Goal: Task Accomplishment & Management: Manage account settings

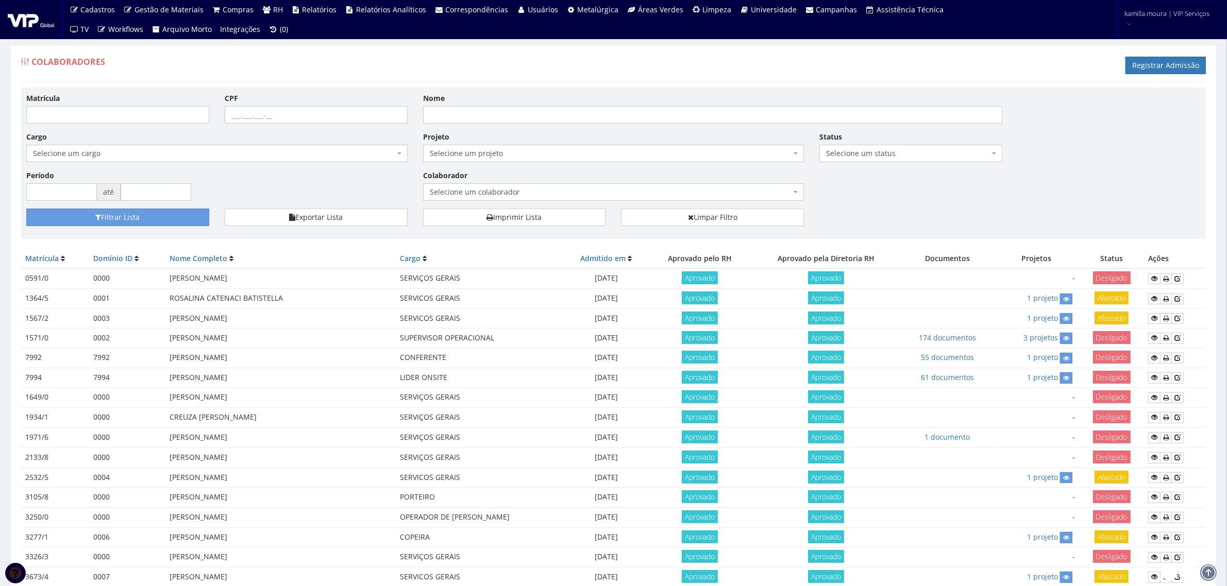
click at [841, 153] on span "Selecione um status" at bounding box center [907, 153] width 163 height 10
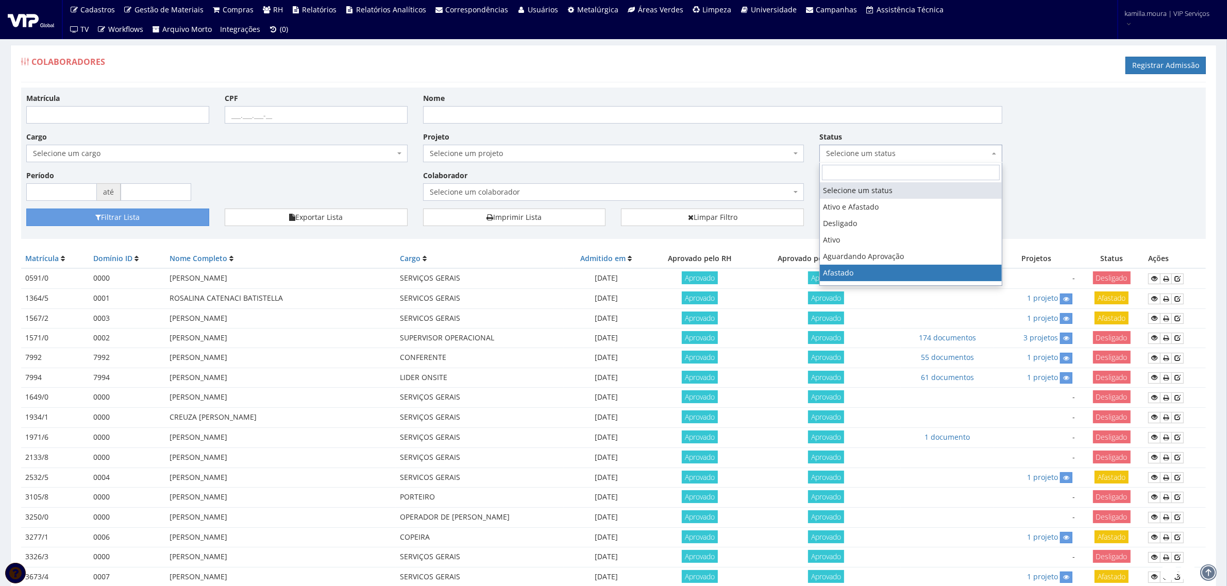
select select "3"
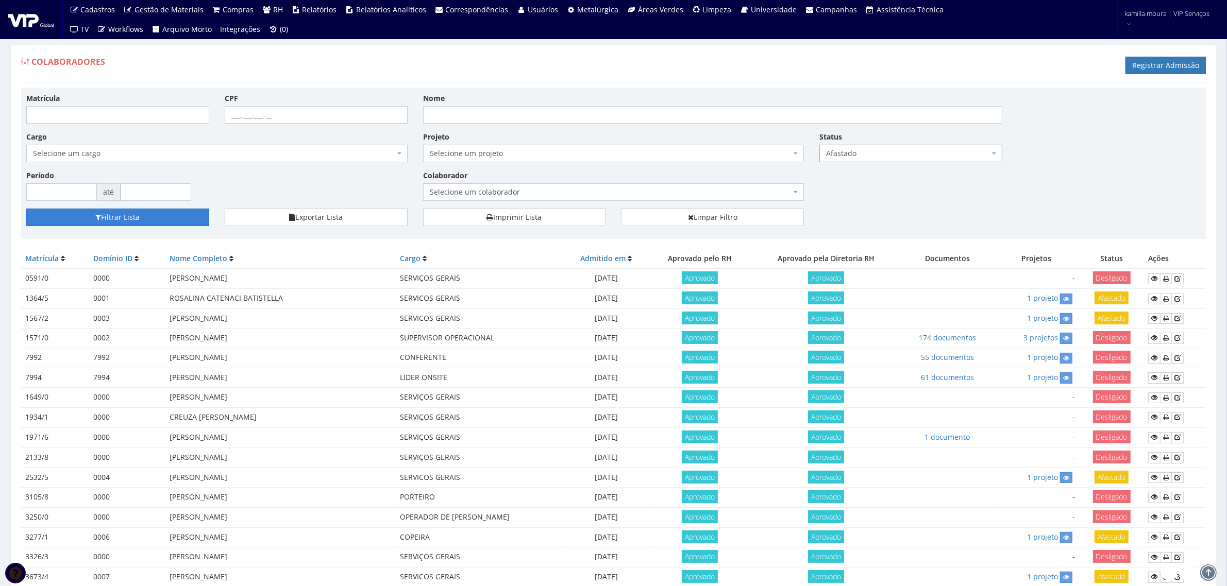
click at [181, 219] on button "Filtrar Lista" at bounding box center [117, 218] width 183 height 18
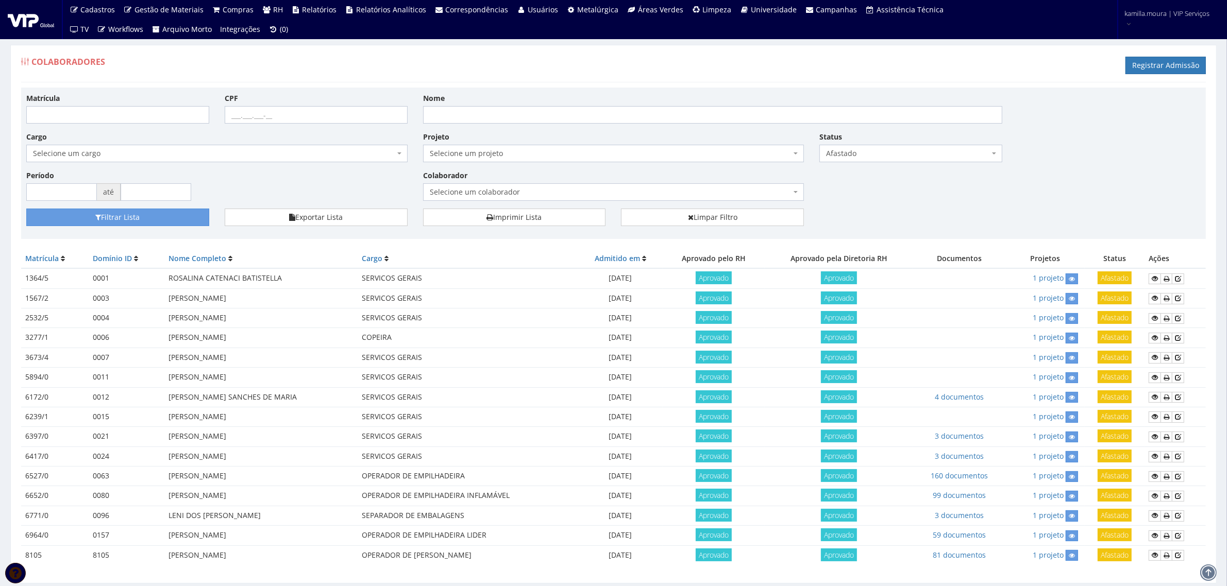
scroll to position [35, 0]
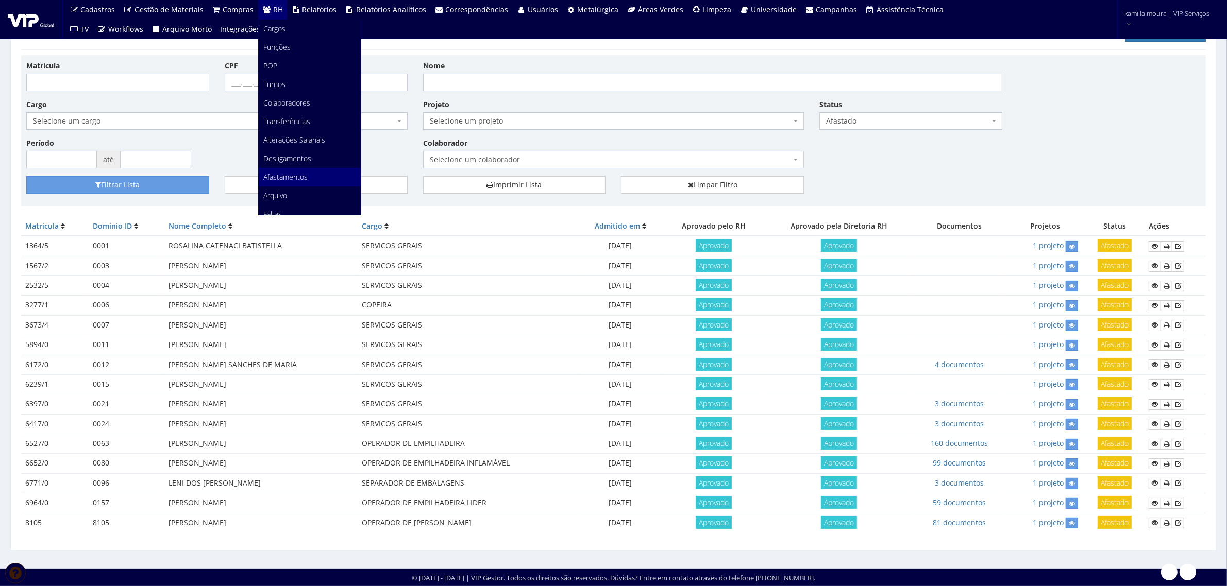
click at [299, 172] on span "Afastamentos" at bounding box center [286, 177] width 44 height 10
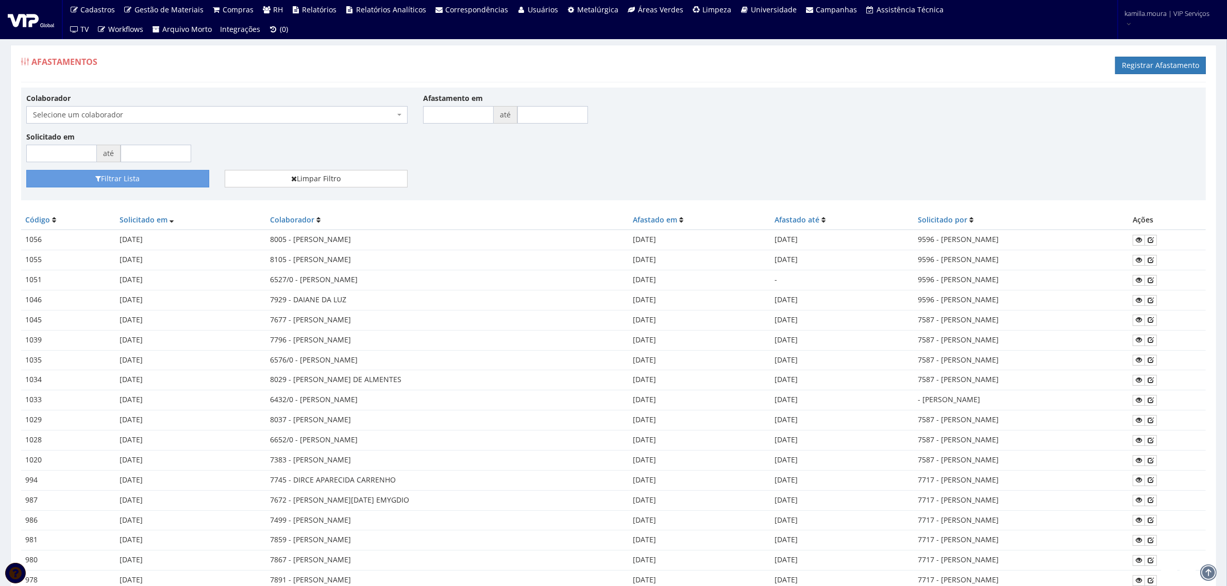
click at [307, 114] on span "Selecione um colaborador" at bounding box center [214, 115] width 362 height 10
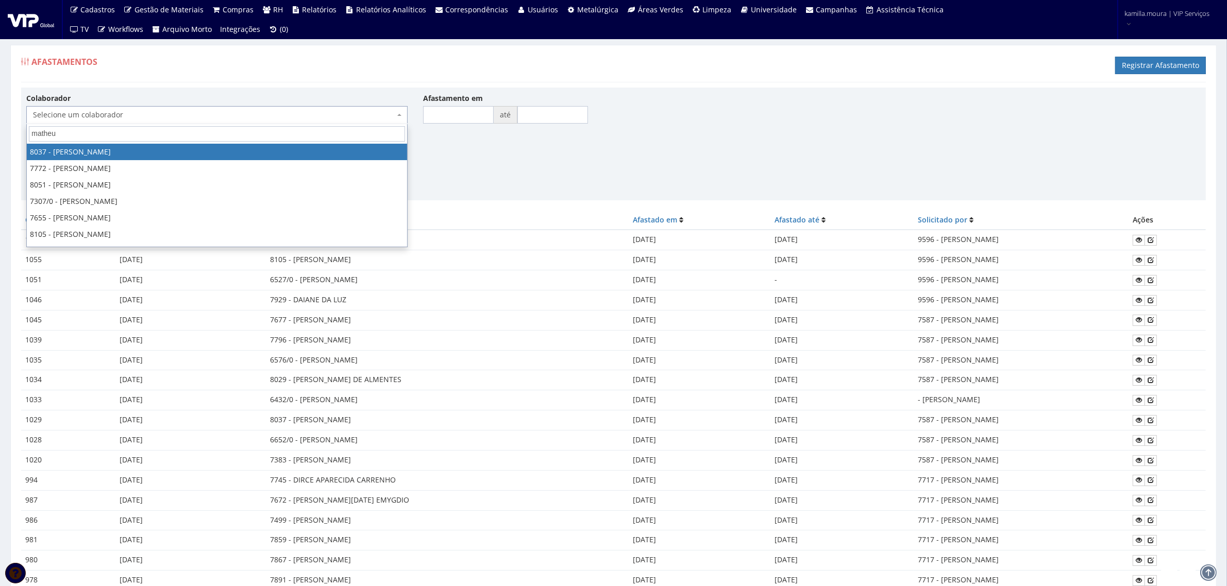
type input "matheus"
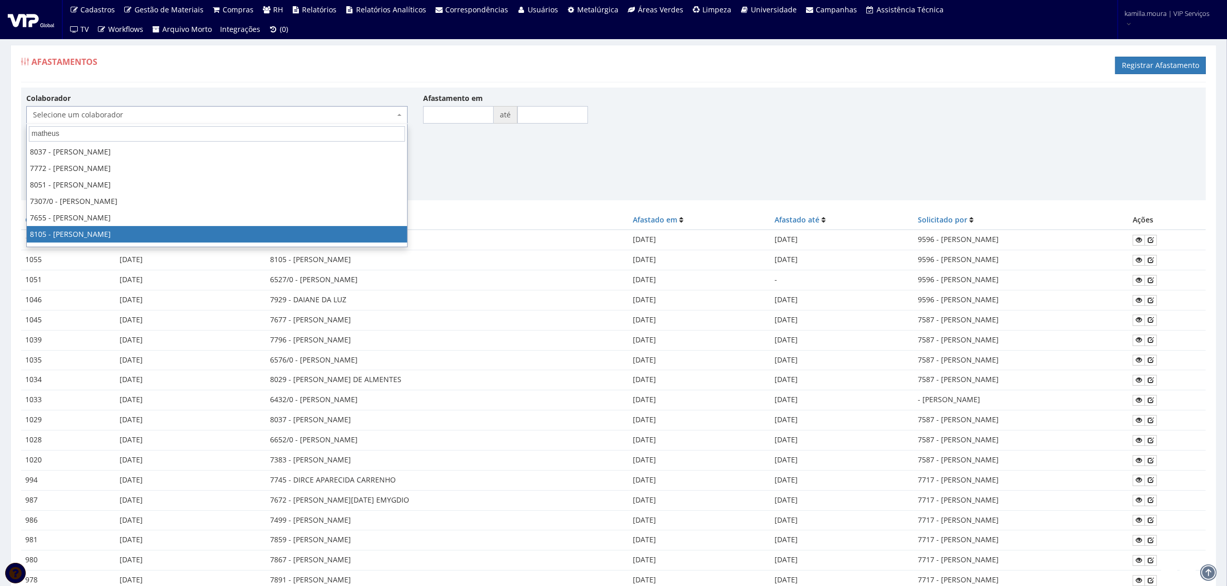
select select "3653"
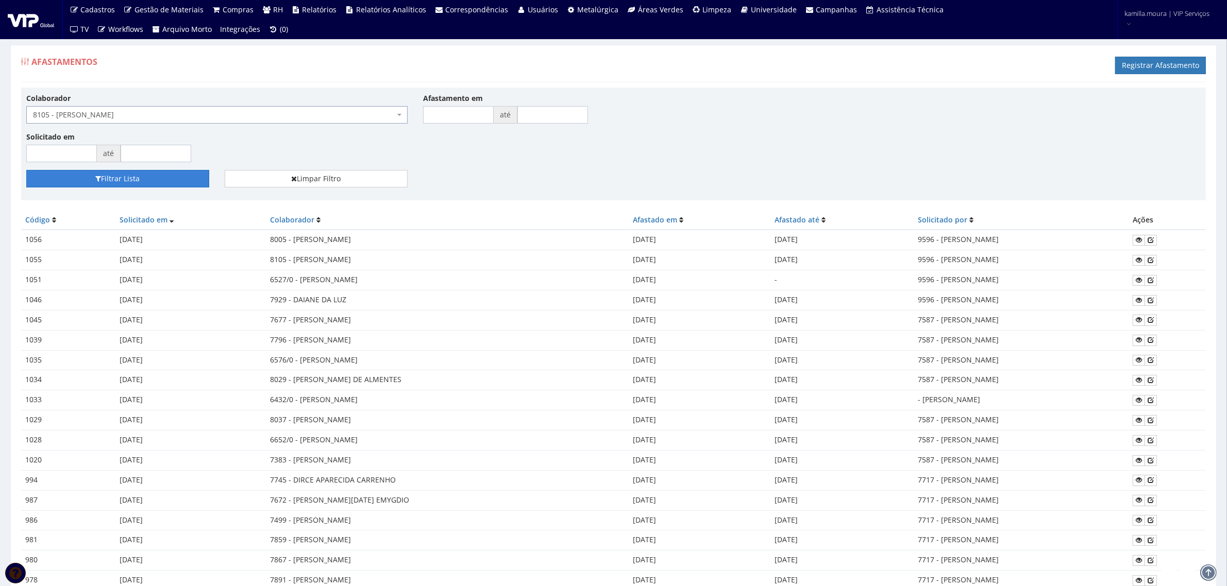
click at [171, 181] on button "Filtrar Lista" at bounding box center [117, 179] width 183 height 18
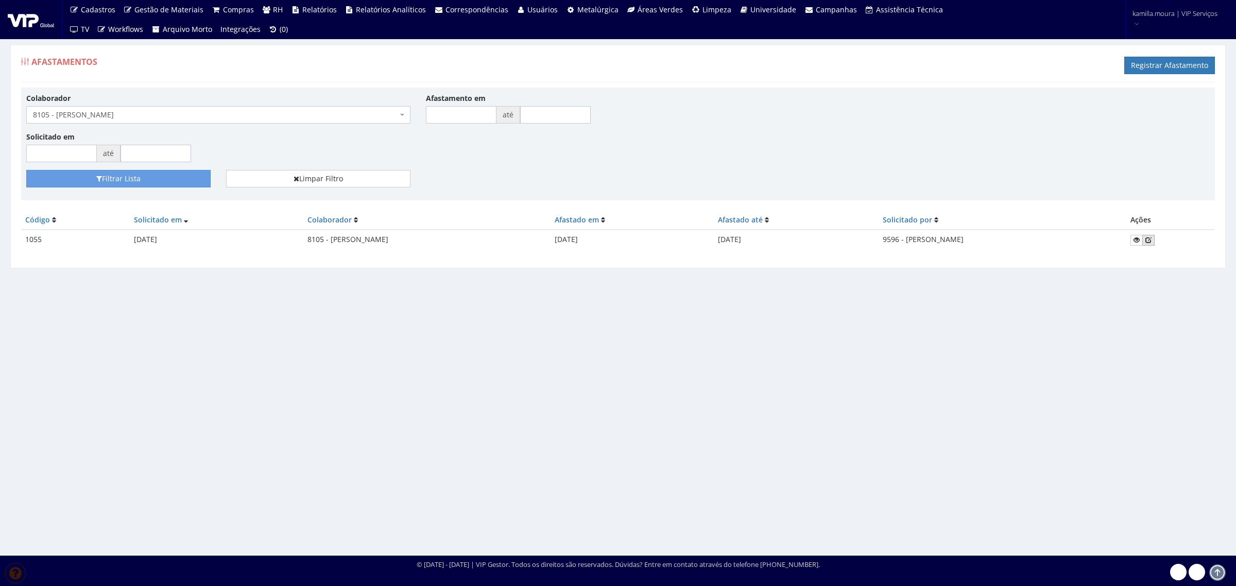
click at [1152, 241] on icon at bounding box center [1149, 239] width 6 height 7
click at [325, 120] on span "8105 - [PERSON_NAME]" at bounding box center [215, 115] width 365 height 10
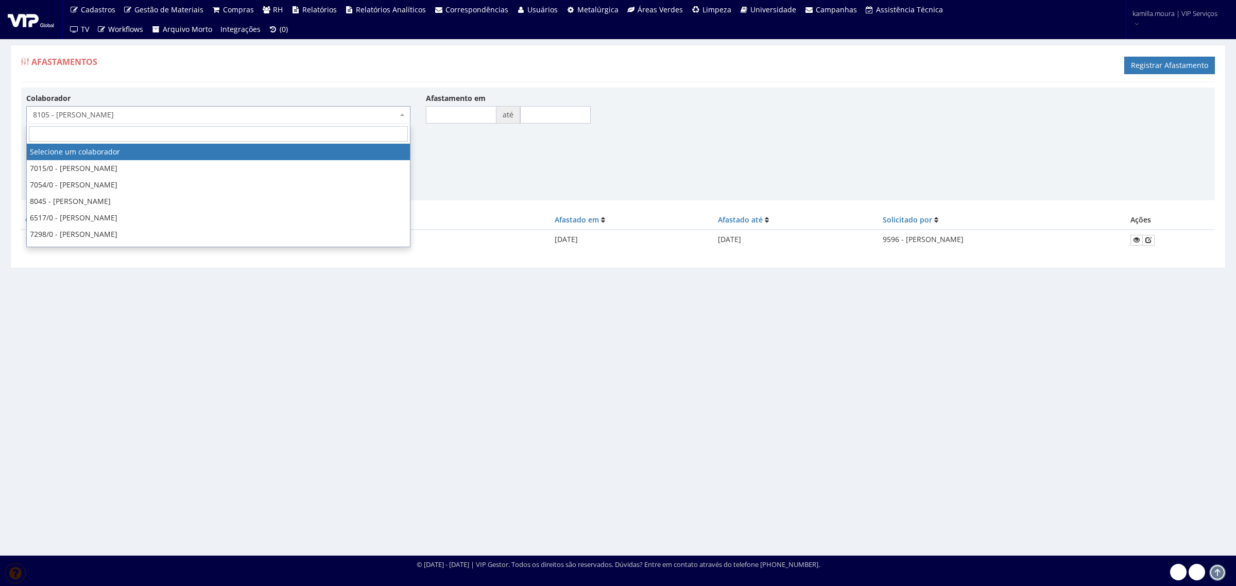
click at [277, 141] on input "search" at bounding box center [218, 133] width 379 height 15
select select
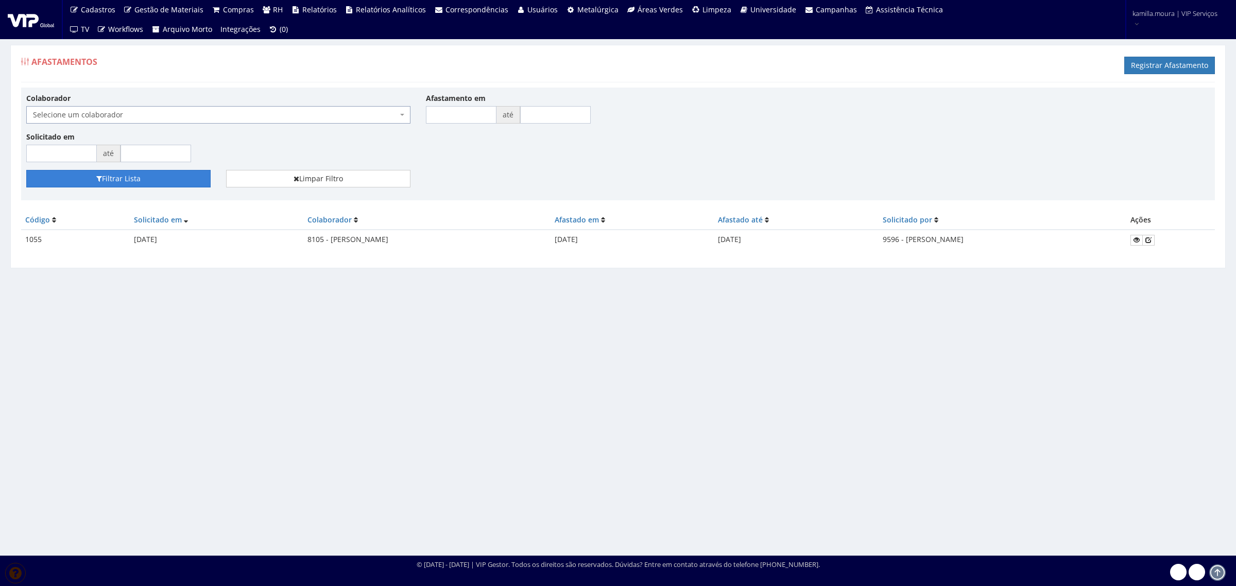
click at [91, 174] on button "Filtrar Lista" at bounding box center [118, 179] width 184 height 18
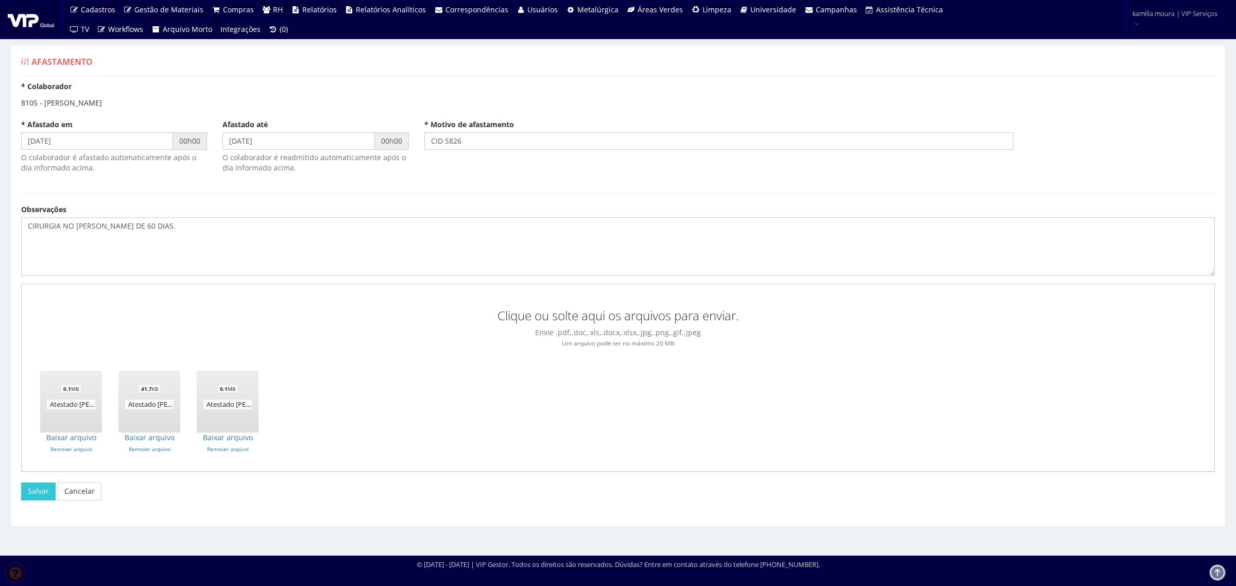
click at [271, 150] on div "Afastado até [DATE] 00h00 O colaborador é readmitido automaticamente após o dia…" at bounding box center [315, 148] width 201 height 56
click at [284, 139] on input "[DATE]" at bounding box center [299, 141] width 152 height 18
click at [395, 408] on div "Clique ou solte aqui os arquivos para enviar. Envie .pdf,.doc,.xls,.docx,.xlsx,…" at bounding box center [618, 378] width 1194 height 189
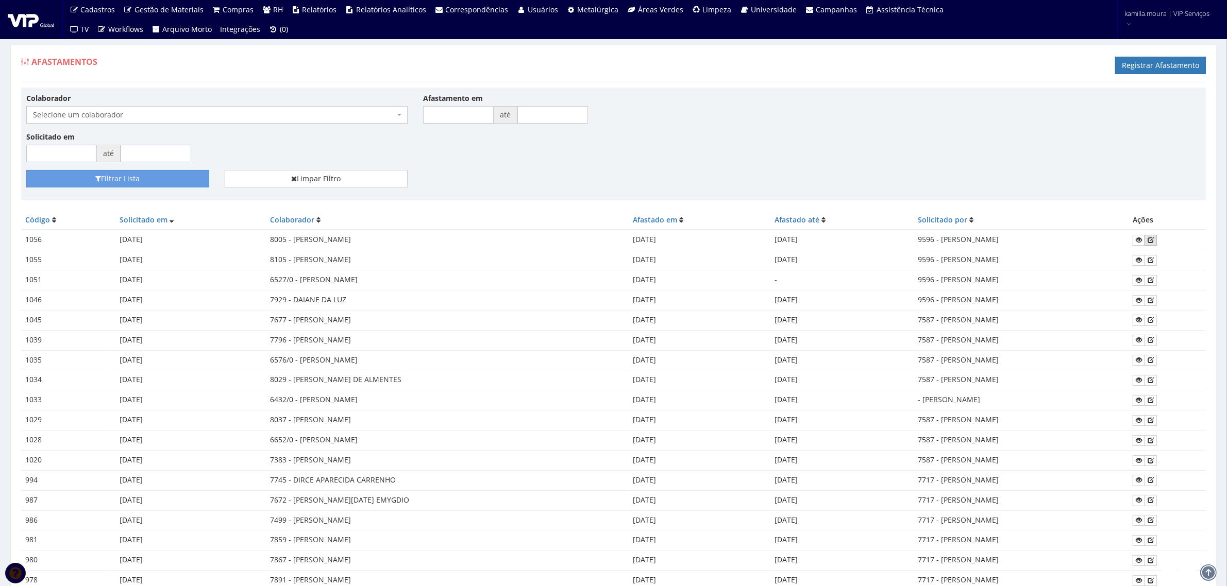
click at [1153, 241] on icon at bounding box center [1150, 239] width 6 height 7
click at [1153, 258] on icon at bounding box center [1150, 260] width 6 height 7
